Goal: Find specific page/section

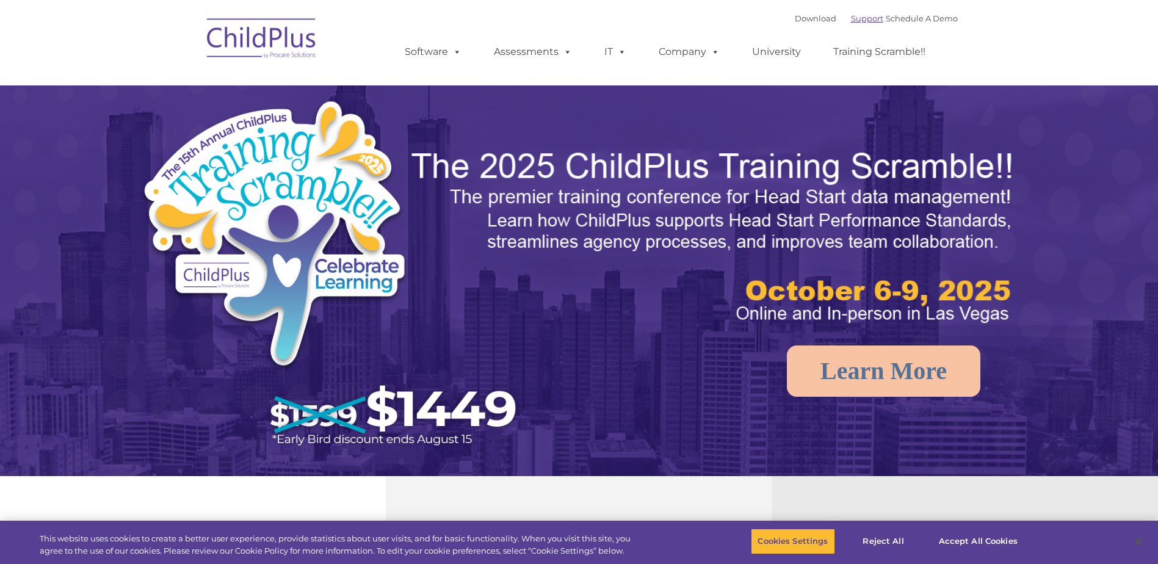
select select "MEDIUM"
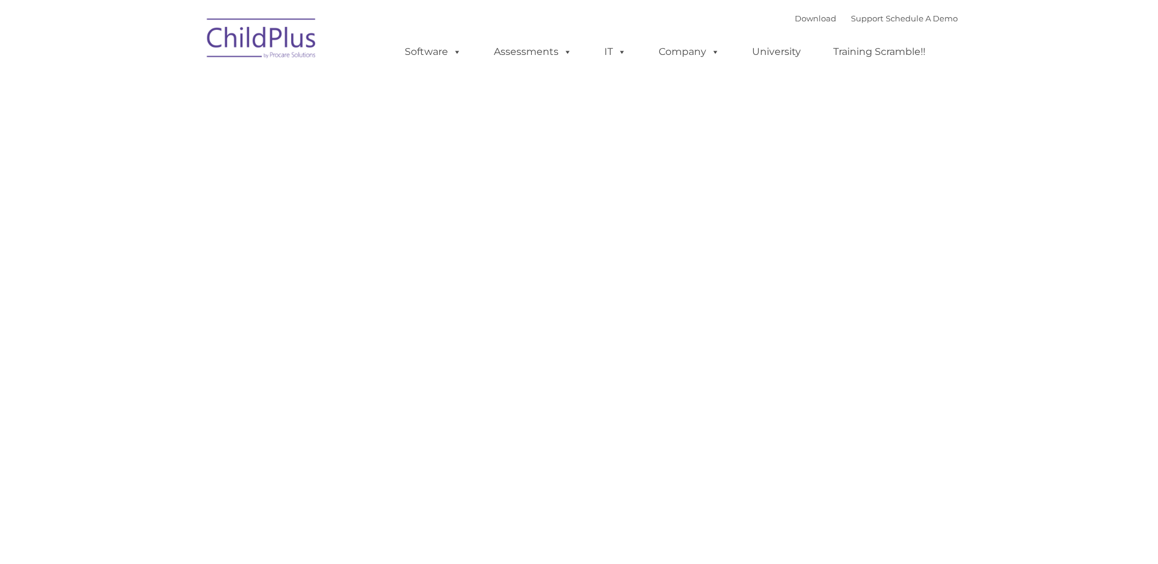
type input ""
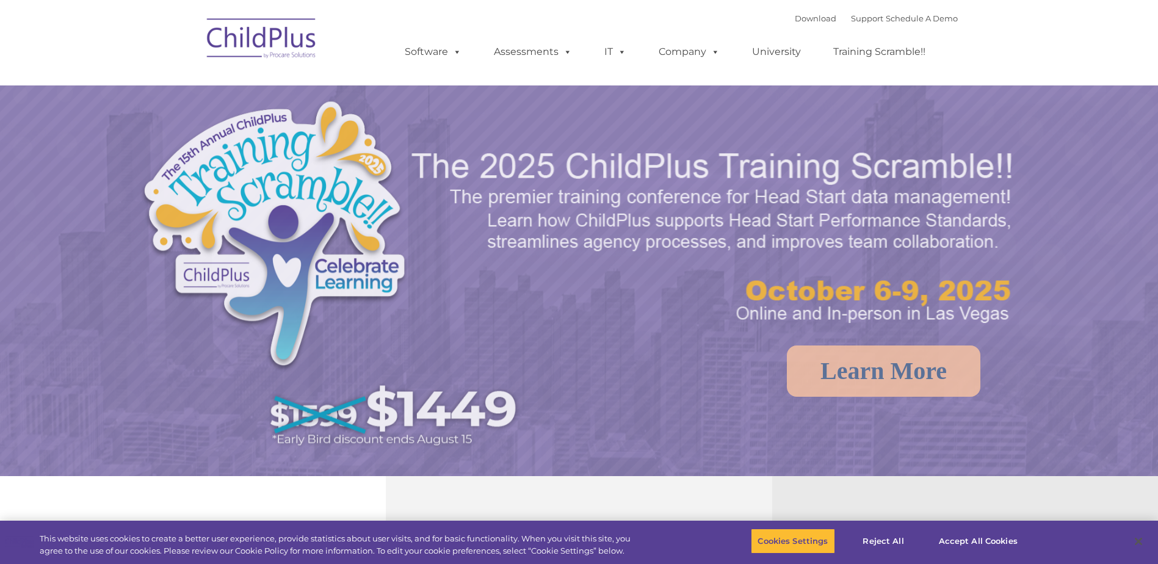
select select "MEDIUM"
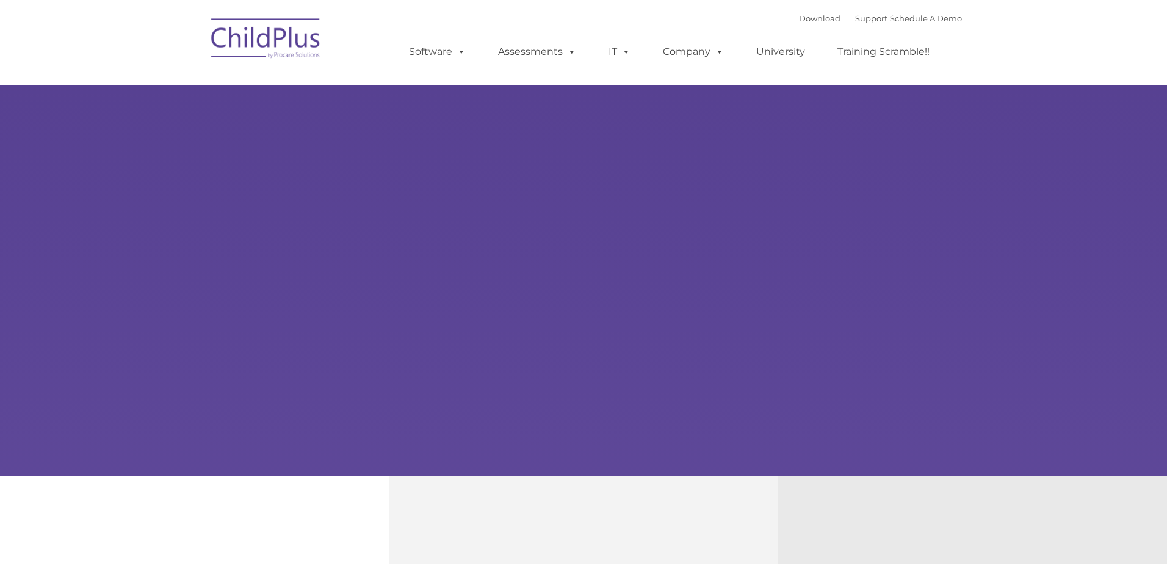
type input ""
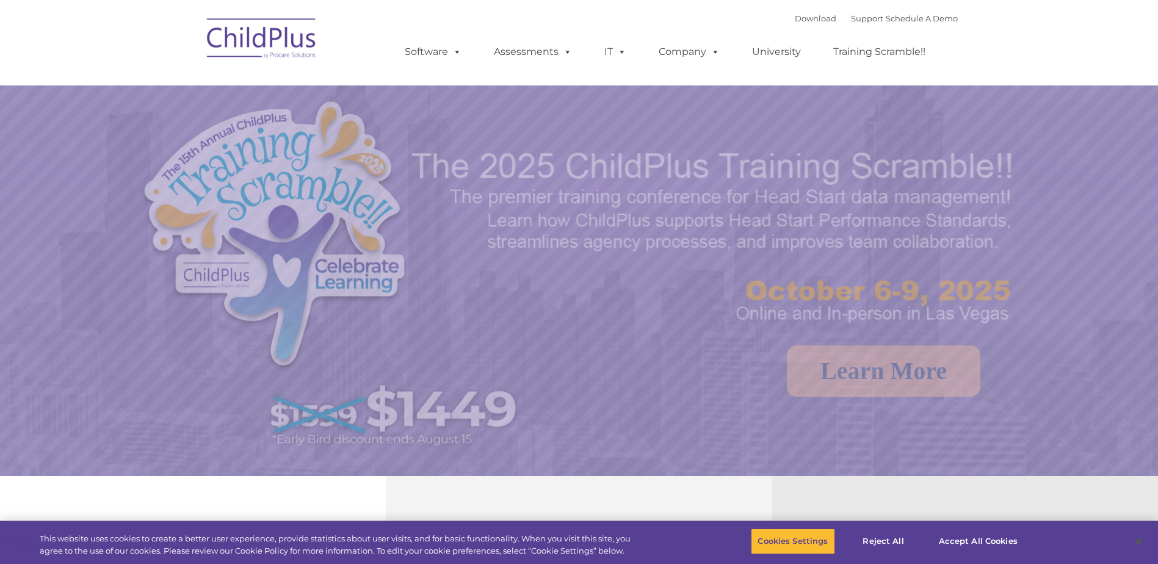
select select "MEDIUM"
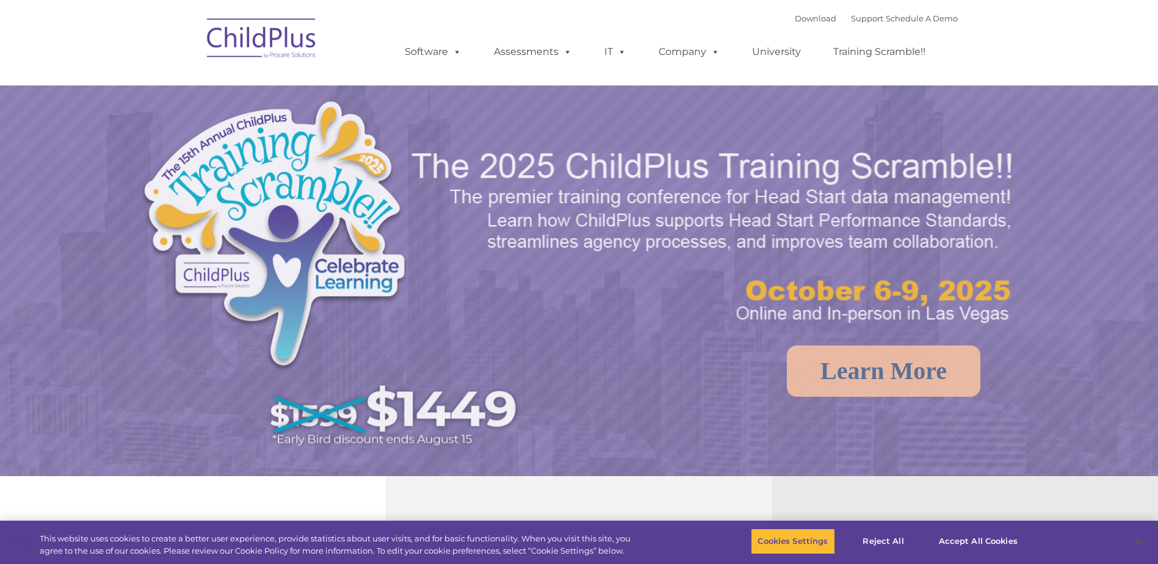
select select "MEDIUM"
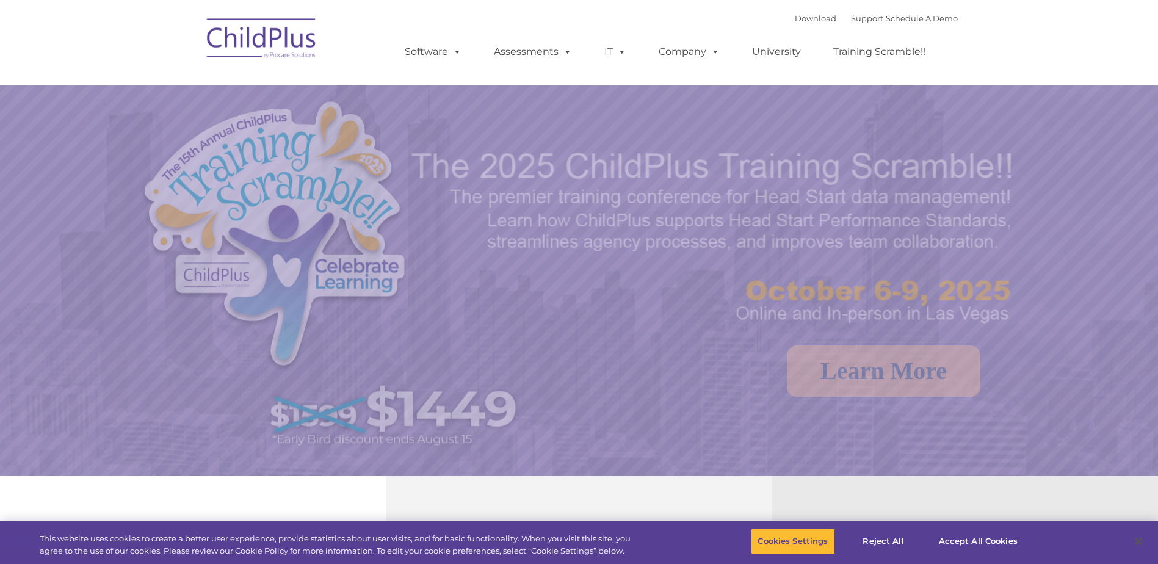
select select "MEDIUM"
